Goal: Information Seeking & Learning: Learn about a topic

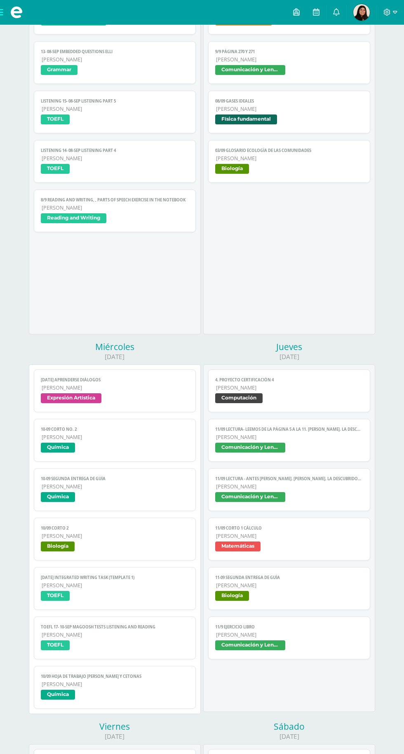
scroll to position [172, 0]
click at [140, 401] on span "Expresión Artística" at bounding box center [115, 399] width 148 height 12
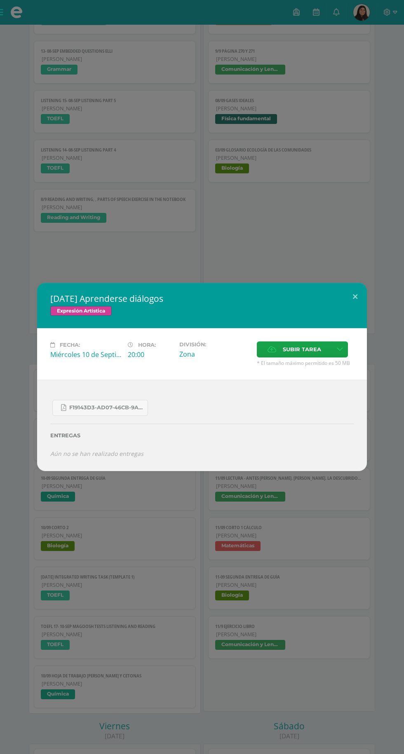
click at [378, 253] on div "[DATE] Aprenderse diálogos Expresión Artística Fecha: [DATE] Hora: 20:00 Divisi…" at bounding box center [202, 377] width 404 height 754
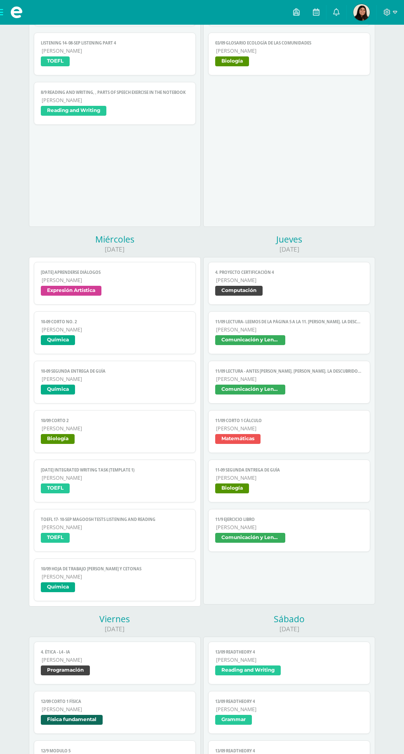
scroll to position [279, 0]
click at [148, 476] on span "[PERSON_NAME]" at bounding box center [115, 477] width 147 height 7
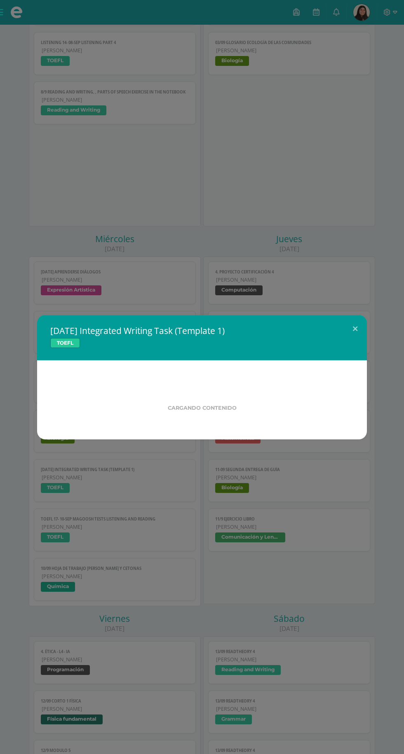
click at [123, 640] on div "[DATE] Integrated Writing Task (Template 1) TOEFL Cargando contenido Loading..." at bounding box center [202, 377] width 404 height 754
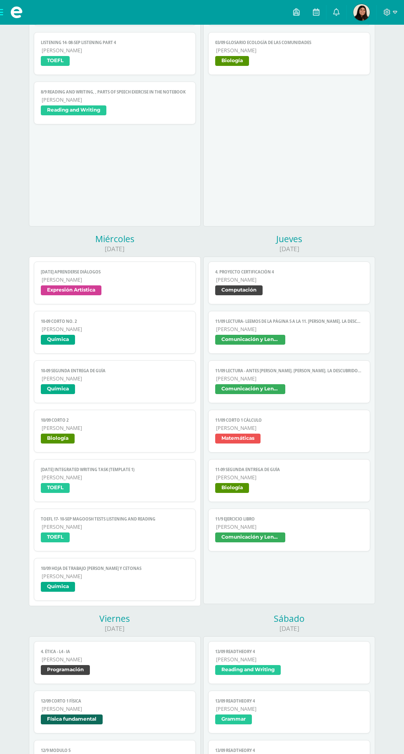
click at [70, 595] on link "10/09 Hoja de trabajo [PERSON_NAME] y [PERSON_NAME] Química" at bounding box center [115, 579] width 162 height 43
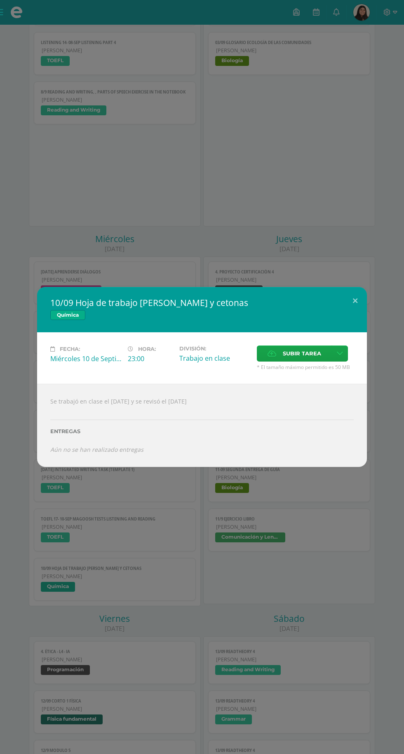
click at [119, 640] on div "10/09 Hoja de trabajo [PERSON_NAME] y cetonas Química Fecha: [DATE] Hora: 23:00…" at bounding box center [202, 377] width 404 height 754
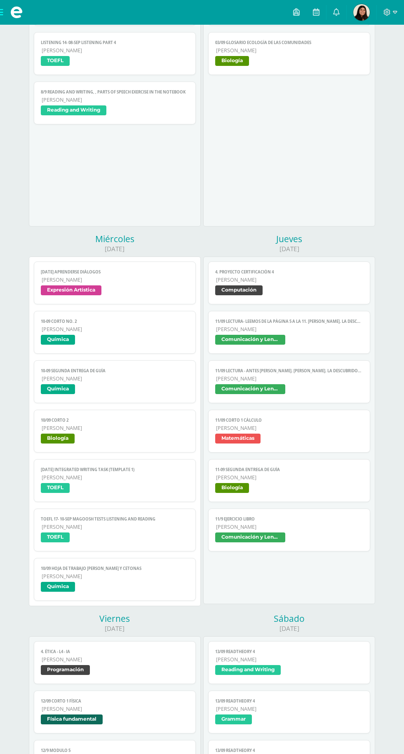
click at [140, 525] on span "[PERSON_NAME]" at bounding box center [115, 527] width 147 height 7
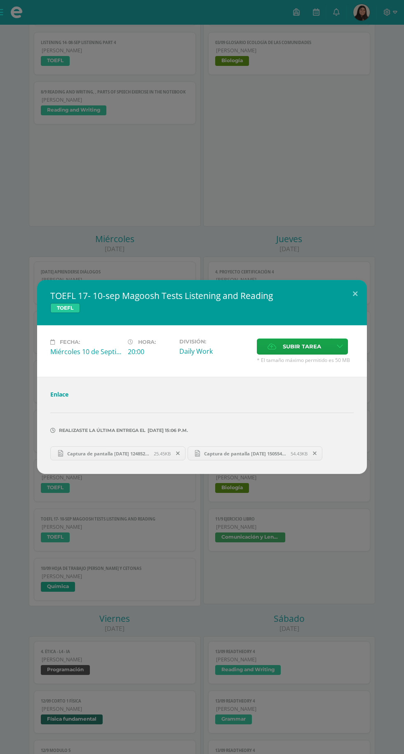
click at [92, 623] on div "TOEFL 17- 10-sep Magoosh Tests Listening and Reading TOEFL Fecha: [DATE] Hora: …" at bounding box center [202, 377] width 404 height 754
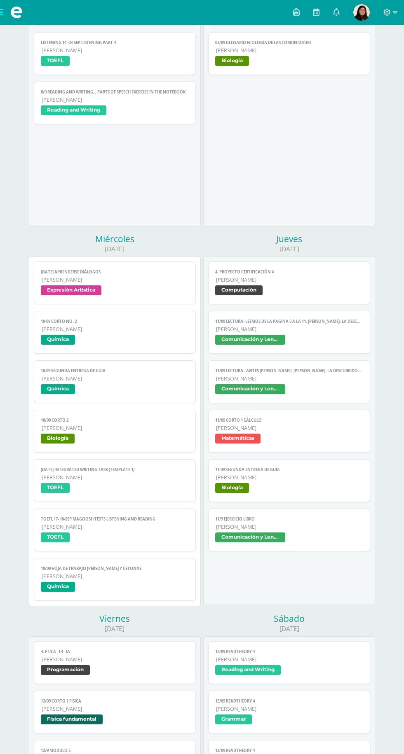
click at [145, 487] on span "TOEFL" at bounding box center [115, 489] width 148 height 12
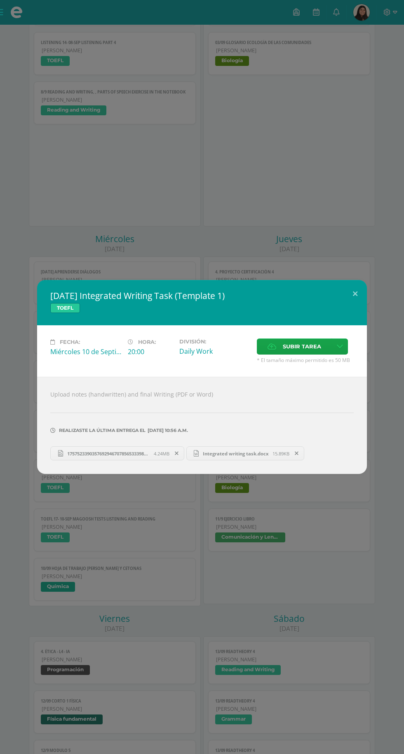
click at [84, 608] on div "[DATE] Integrated Writing Task (Template 1) TOEFL Fecha: [DATE] Hora: 20:00 Div…" at bounding box center [202, 377] width 404 height 754
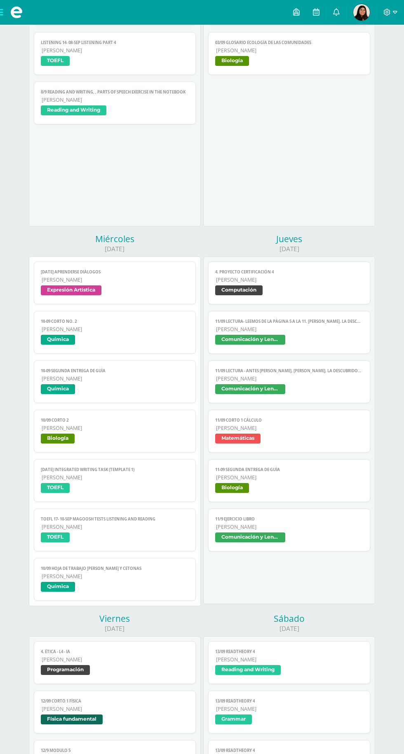
click at [158, 429] on span "[PERSON_NAME]" at bounding box center [115, 428] width 147 height 7
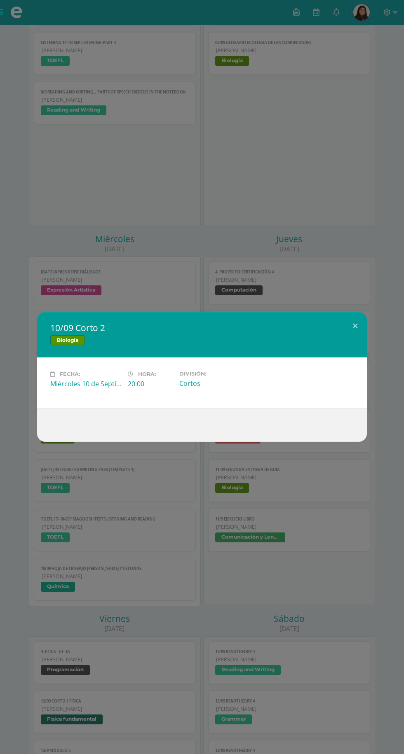
click at [101, 623] on div "10/09 Corto 2 Biología Fecha: [DATE] Hora: 20:00 División: [GEOGRAPHIC_DATA]" at bounding box center [202, 377] width 404 height 754
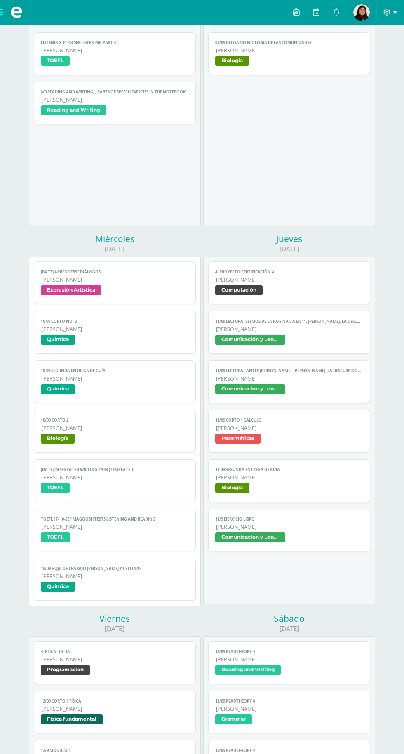
click at [211, 424] on link "11/09 Corto 1 [PERSON_NAME] Matemáticas" at bounding box center [289, 431] width 162 height 43
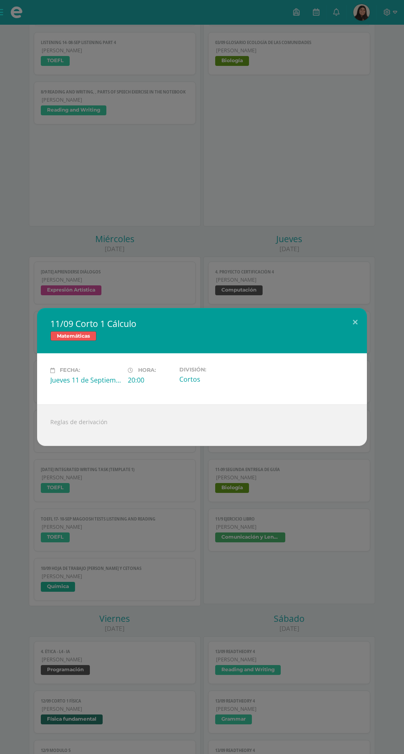
click at [96, 609] on div "11/09 Corto 1 Cálculo Matemáticas Fecha: [DATE] Hora: 20:00 División: [GEOGRAPH…" at bounding box center [202, 377] width 404 height 754
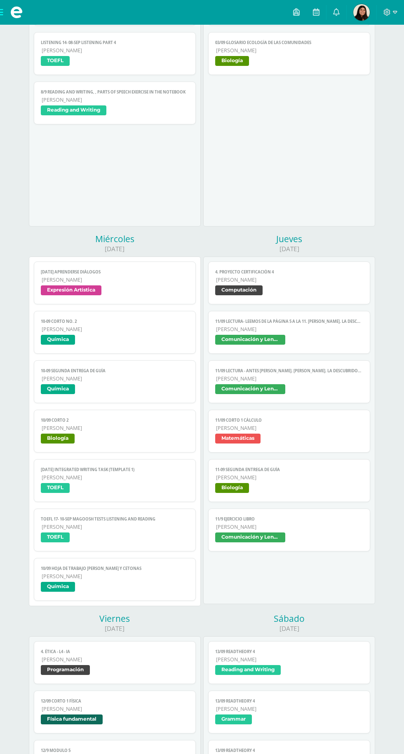
click at [335, 348] on link "11/09 LECTURA- Leemos de la página 5 a la 11. [PERSON_NAME]. La descubridora de…" at bounding box center [289, 332] width 162 height 43
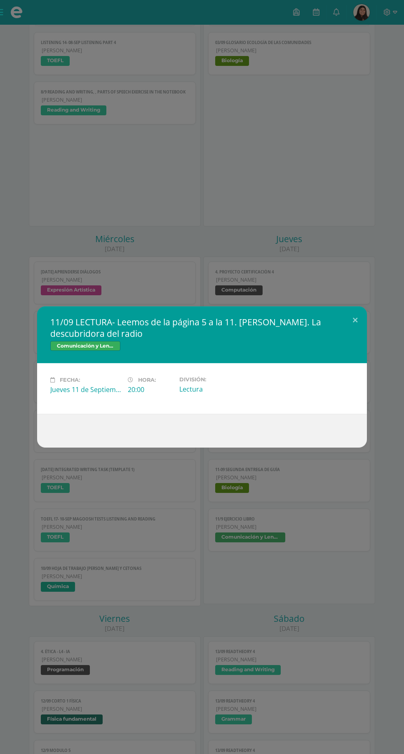
click at [93, 621] on div "11/09 LECTURA- Leemos de la página 5 a la 11. [PERSON_NAME]. La descubridora de…" at bounding box center [202, 377] width 404 height 754
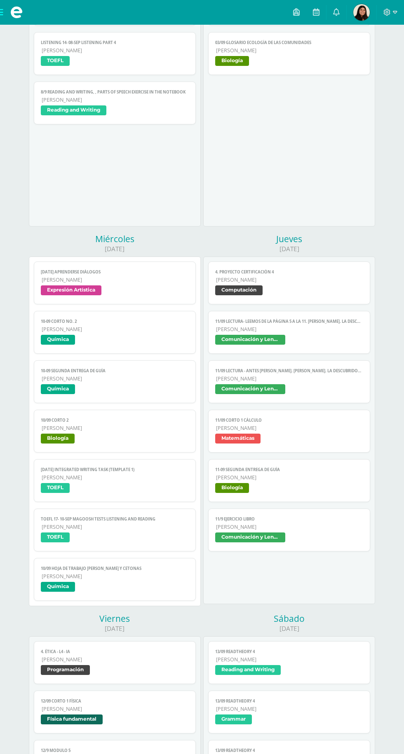
click at [347, 387] on span "Comunicación y Lenguaje" at bounding box center [289, 390] width 148 height 12
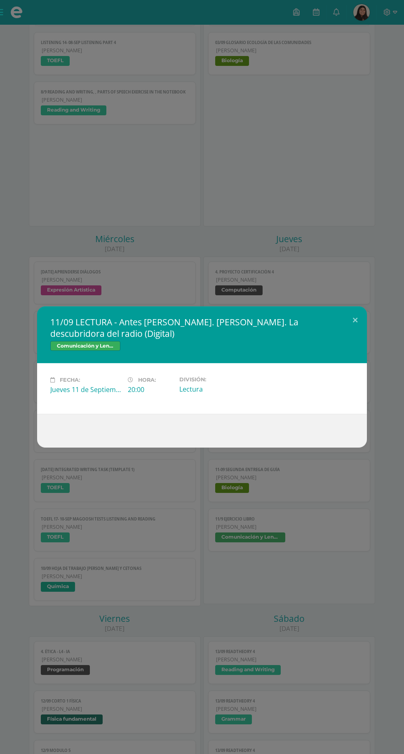
click at [86, 618] on div "11/09 LECTURA - Antes [PERSON_NAME]. [PERSON_NAME]. La descubridora del radio (…" at bounding box center [202, 377] width 404 height 754
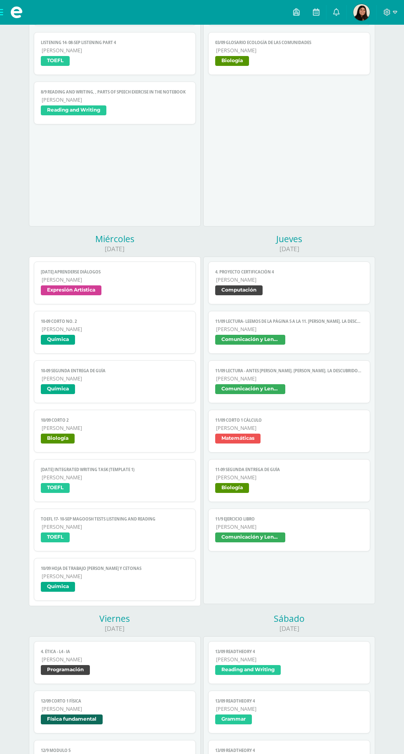
click at [337, 428] on span "[PERSON_NAME]" at bounding box center [289, 428] width 147 height 7
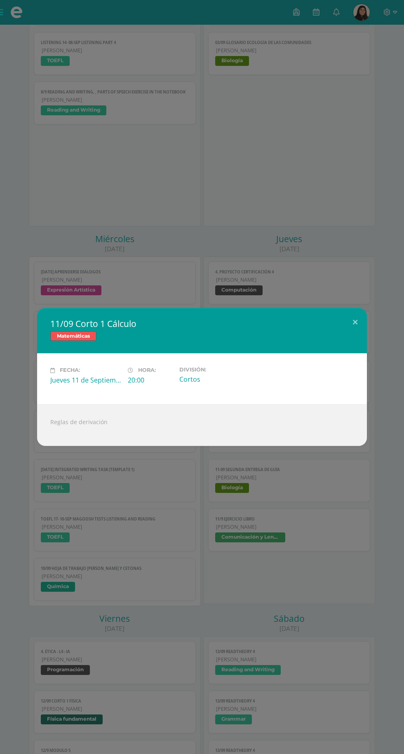
click at [79, 625] on div "11/09 Corto 1 Cálculo Matemáticas Fecha: [DATE] Hora: 20:00 División: [GEOGRAPH…" at bounding box center [202, 377] width 404 height 754
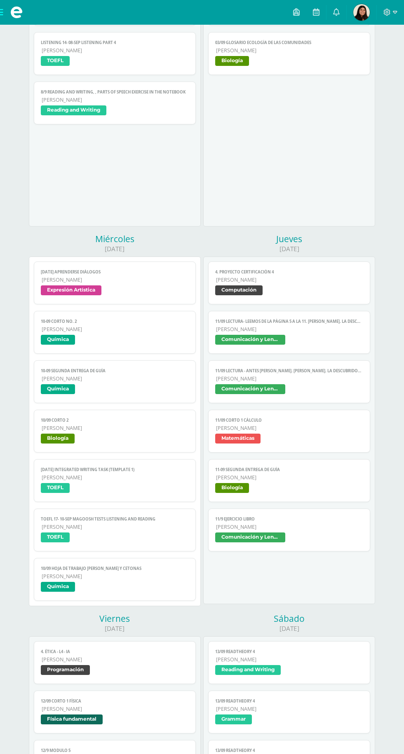
click at [312, 483] on span "Biología" at bounding box center [289, 489] width 148 height 12
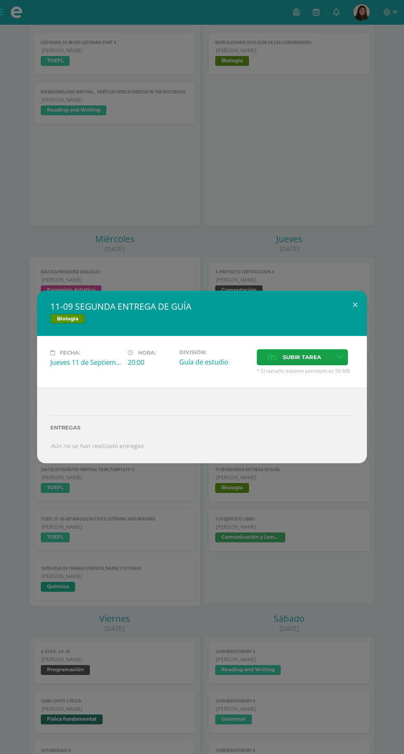
click at [72, 621] on div "11-09 SEGUNDA ENTREGA DE GUÍA Biología Fecha: [DATE] Hora: 20:00 División: Guía…" at bounding box center [202, 377] width 404 height 754
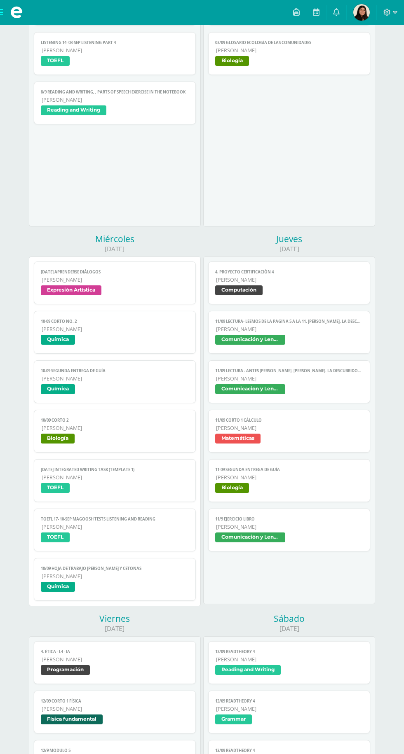
click at [288, 513] on link "11/9 Ejercicio libro [PERSON_NAME] Comunicación y Lenguaje" at bounding box center [289, 530] width 162 height 43
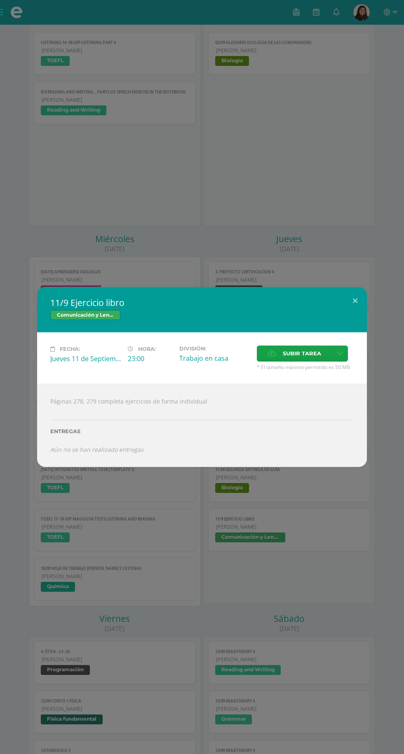
click at [66, 608] on div "11/9 Ejercicio libro Comunicación y Lenguaje Fecha: [DATE] Hora: 23:00 División…" at bounding box center [202, 377] width 404 height 754
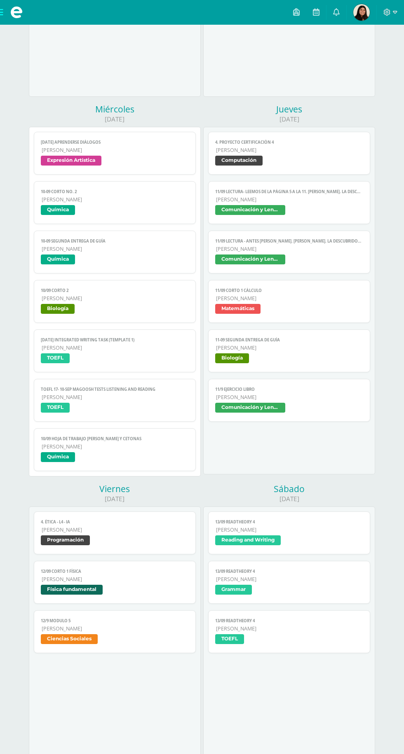
scroll to position [411, 0]
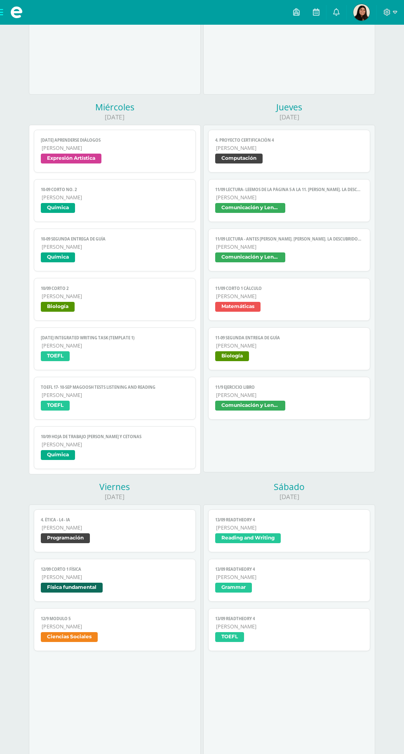
click at [159, 754] on div "4. Ética - L4 - IA Programación Cargando contenido 4. Ética - L4 - IA Quinto Ba…" at bounding box center [115, 679] width 172 height 348
